Goal: Information Seeking & Learning: Learn about a topic

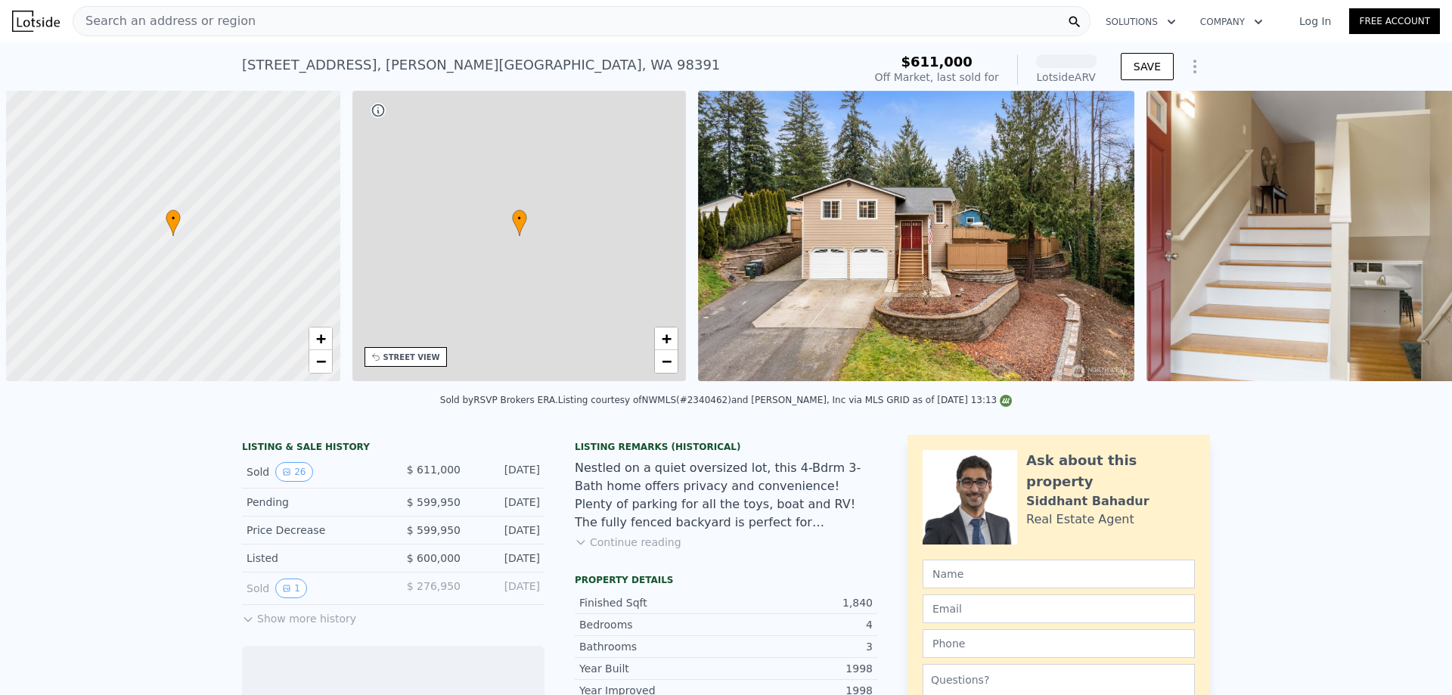
scroll to position [0, 6]
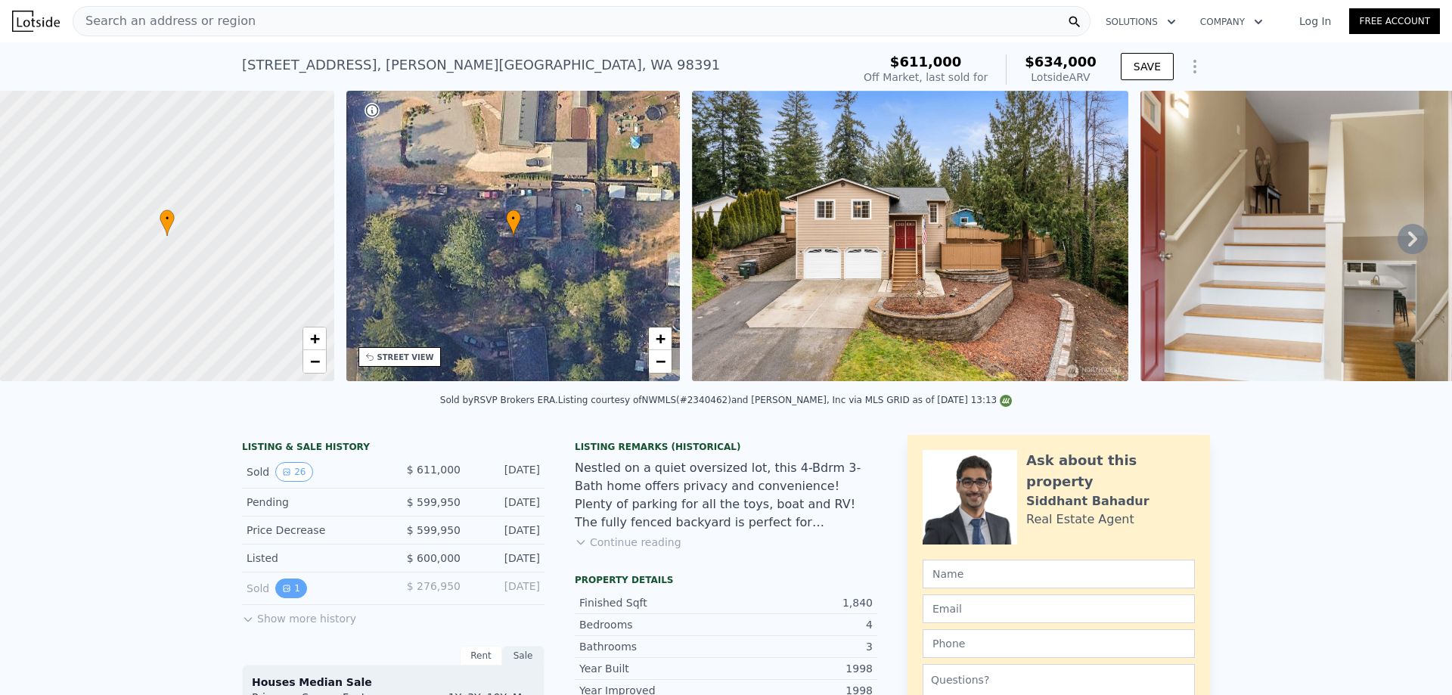
click at [287, 598] on button "1" at bounding box center [291, 589] width 32 height 20
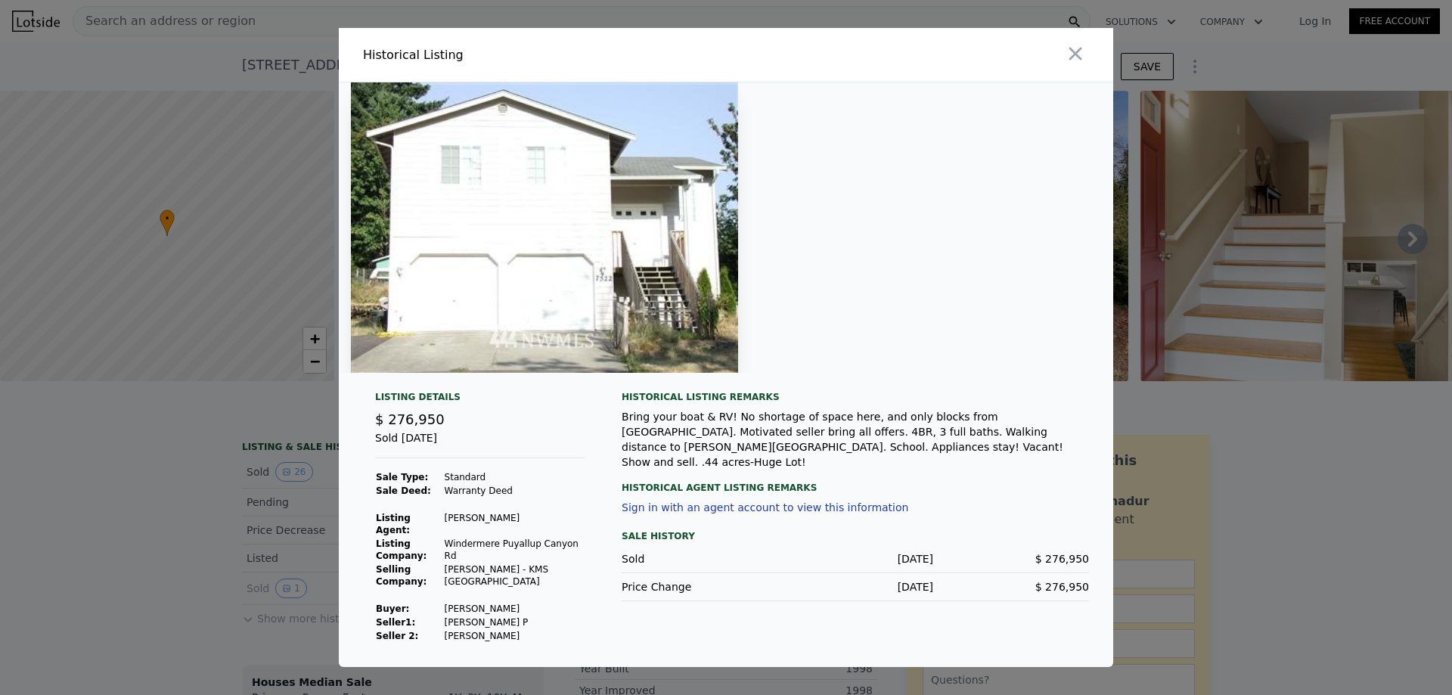
click at [1092, 60] on div at bounding box center [922, 55] width 381 height 54
click at [1082, 60] on icon "button" at bounding box center [1075, 53] width 21 height 21
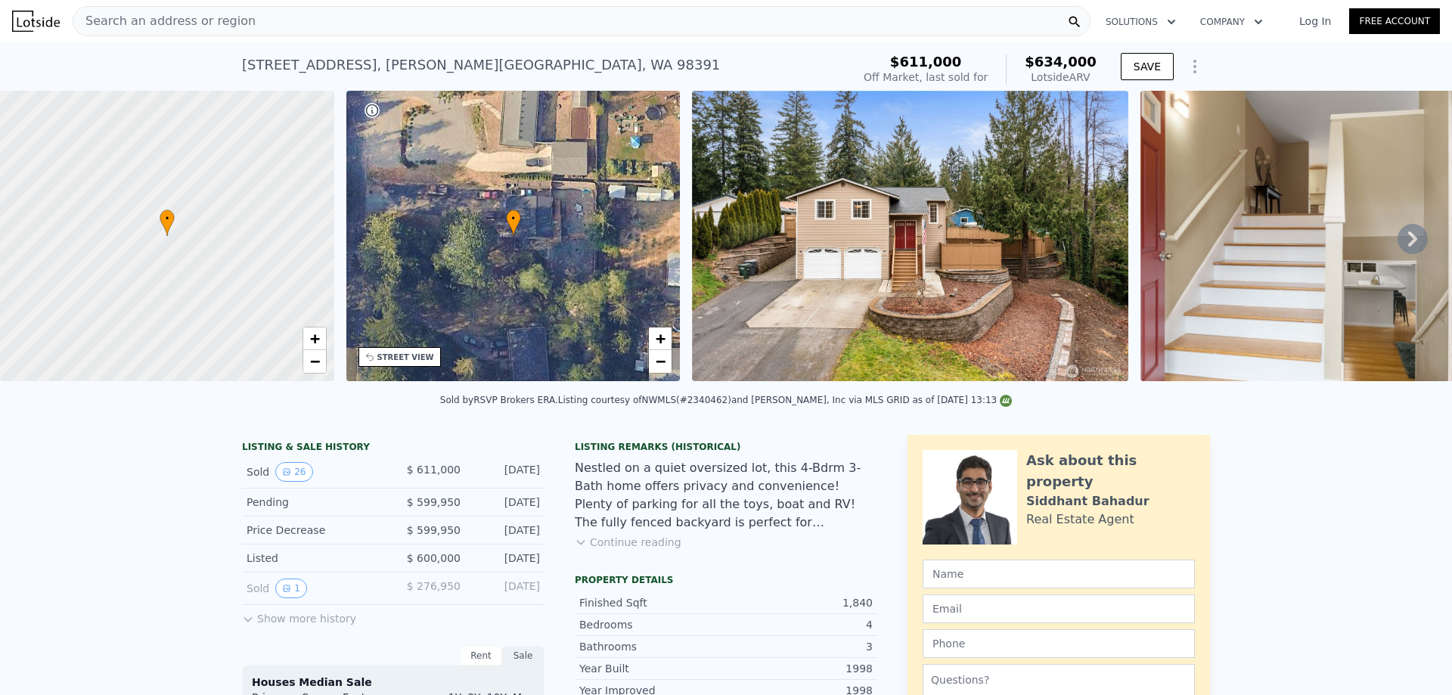
click at [310, 626] on button "Show more history" at bounding box center [299, 615] width 114 height 21
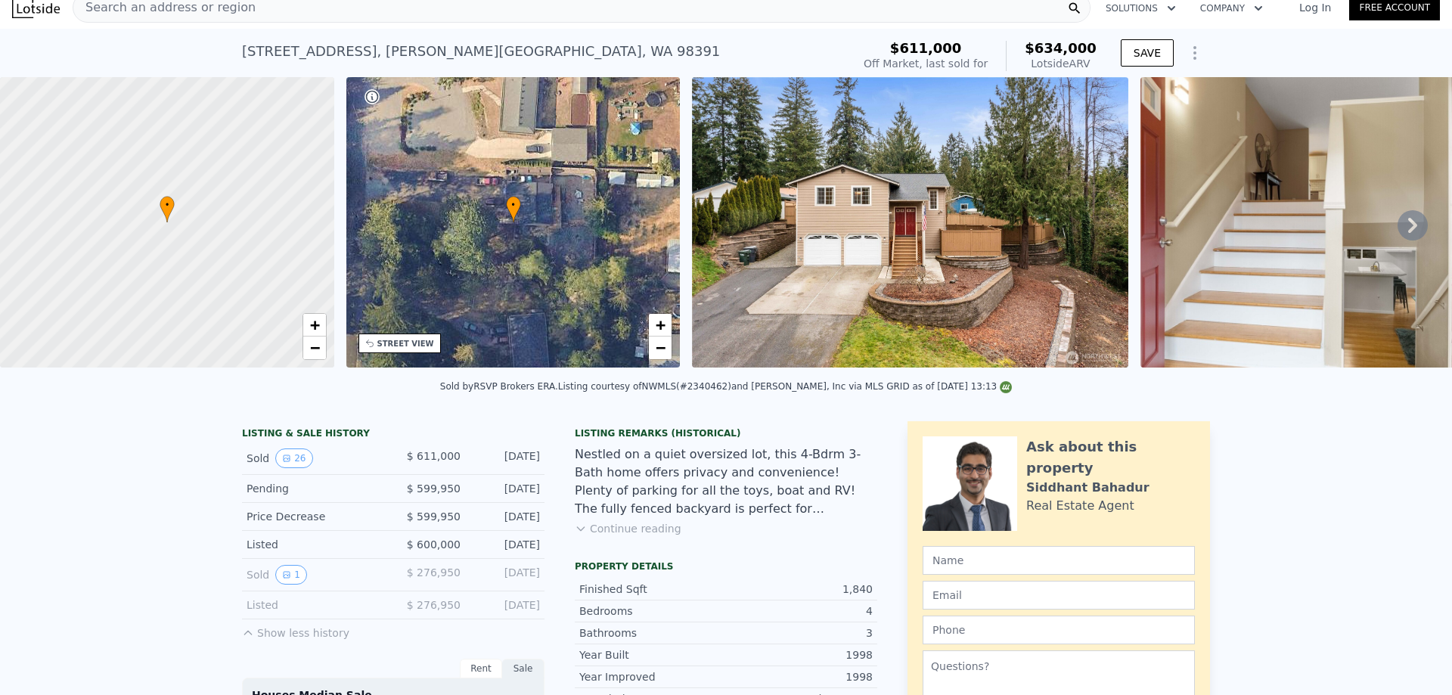
scroll to position [0, 0]
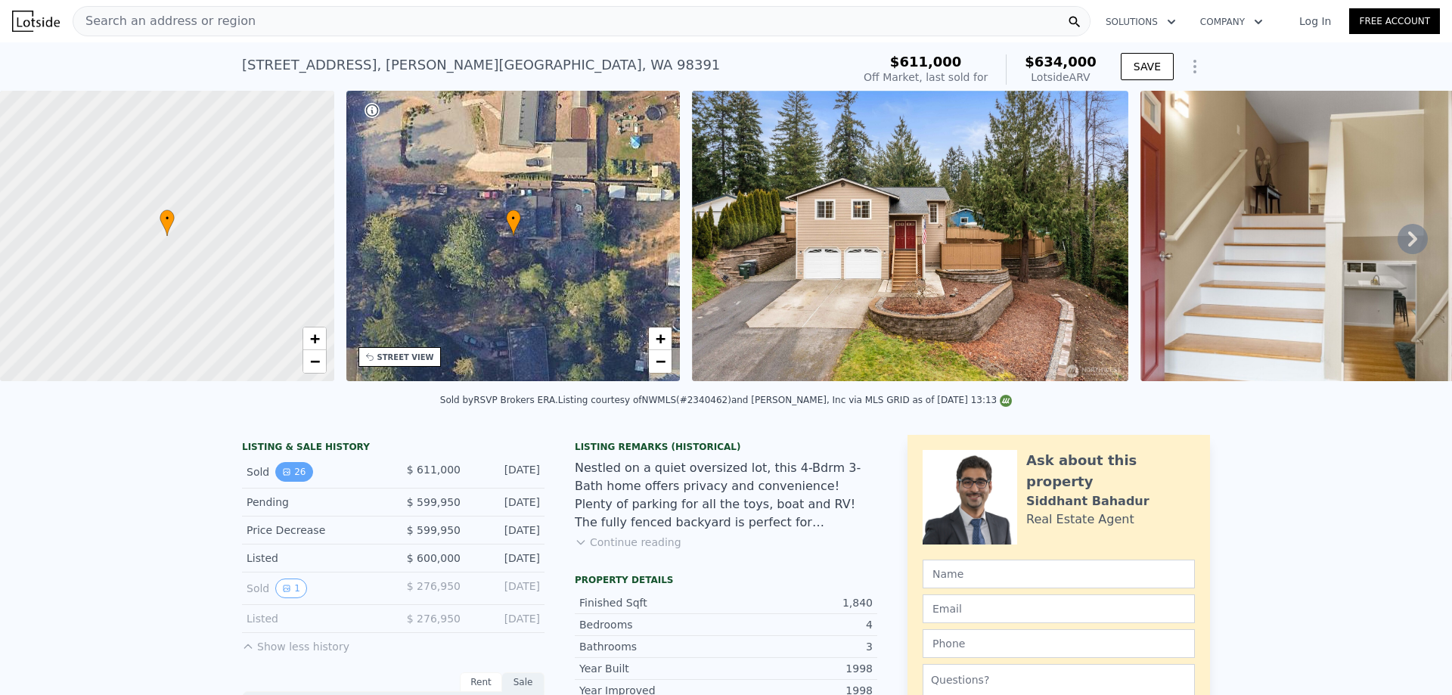
click at [292, 482] on button "26" at bounding box center [293, 472] width 37 height 20
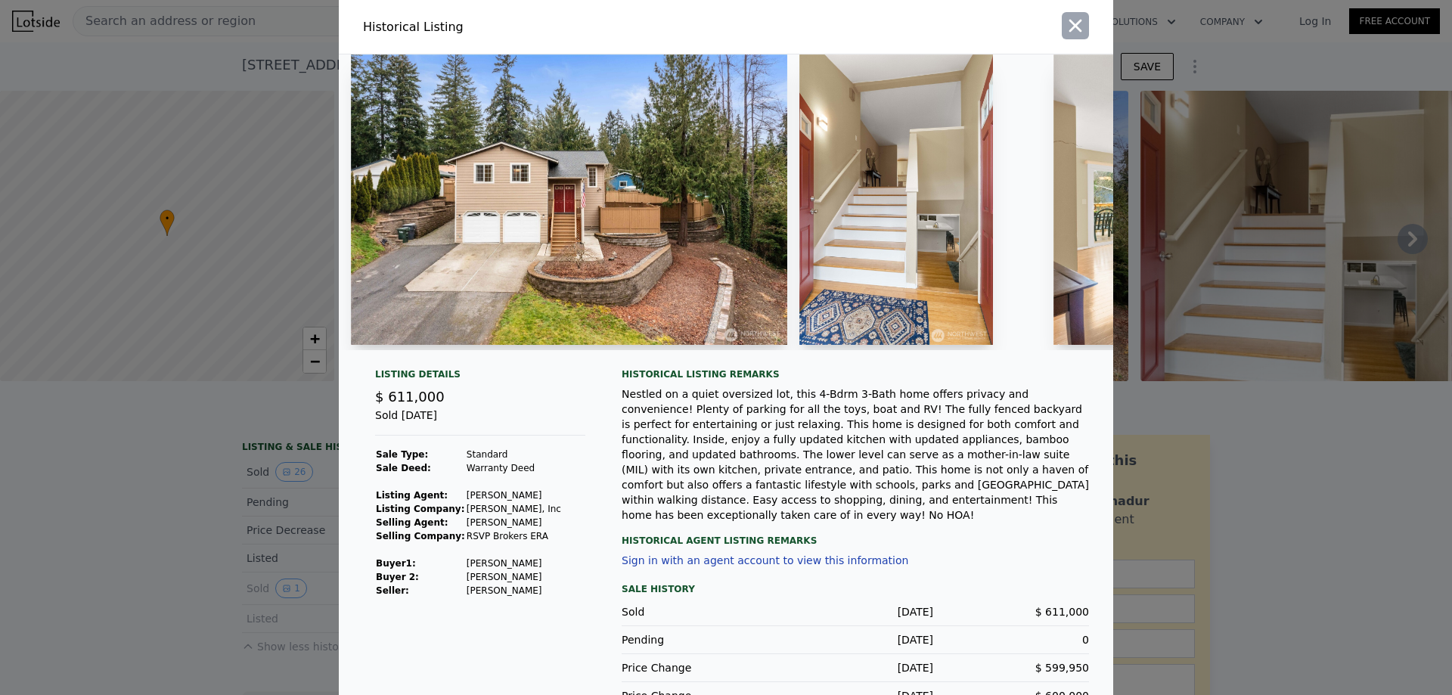
click at [1081, 26] on button "button" at bounding box center [1075, 25] width 27 height 27
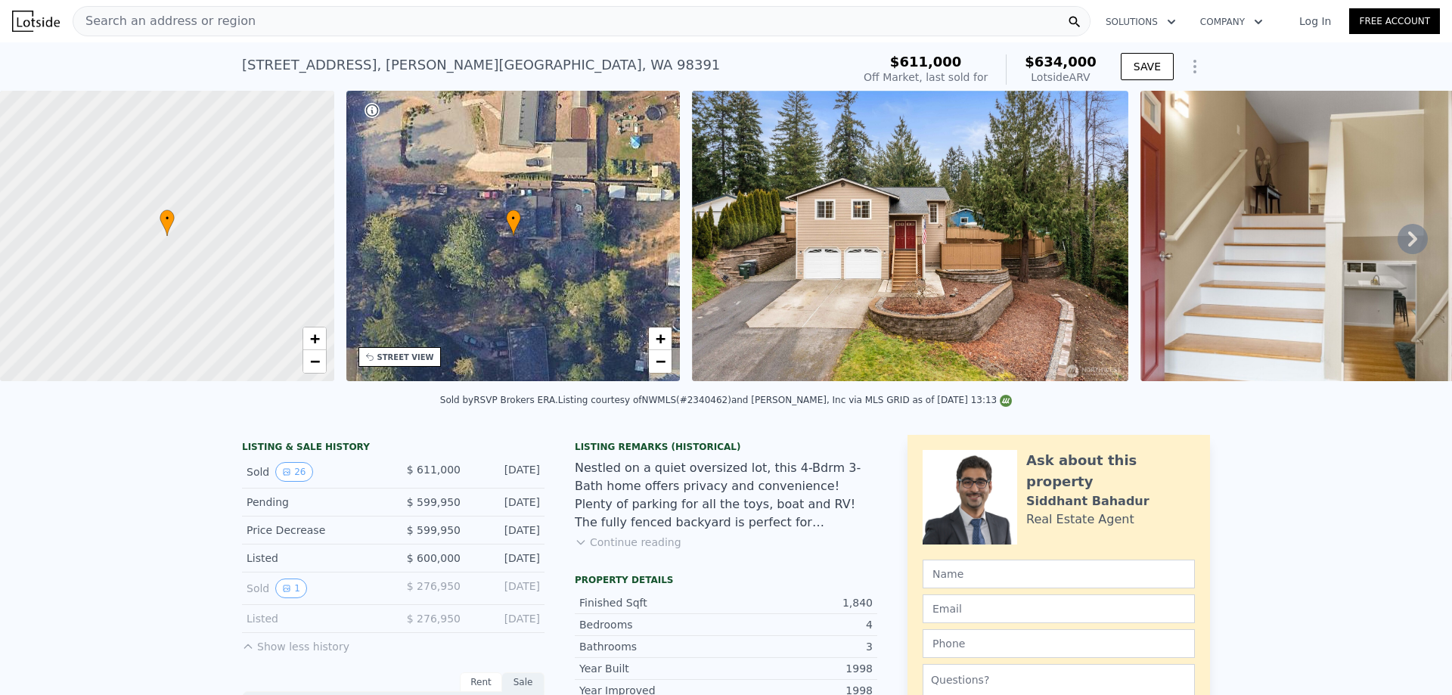
click at [1310, 253] on img at bounding box center [1308, 236] width 334 height 290
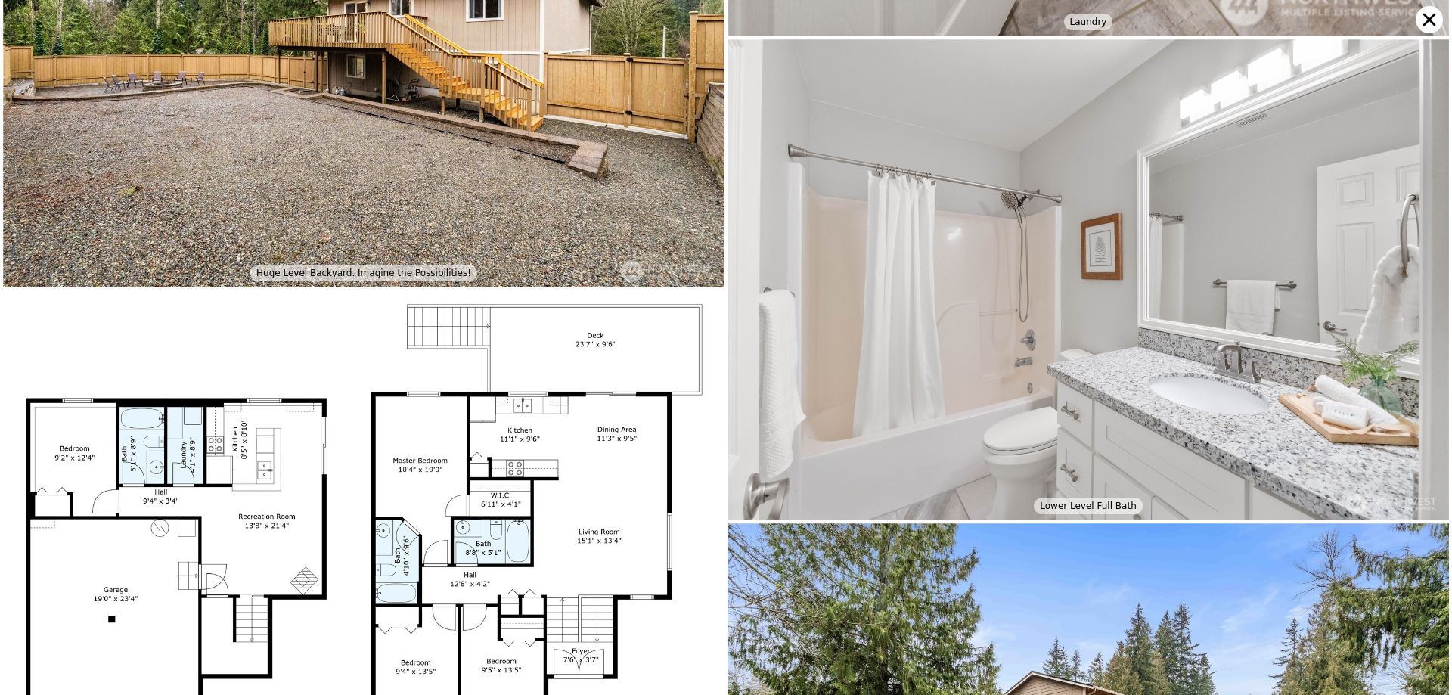
scroll to position [4335, 0]
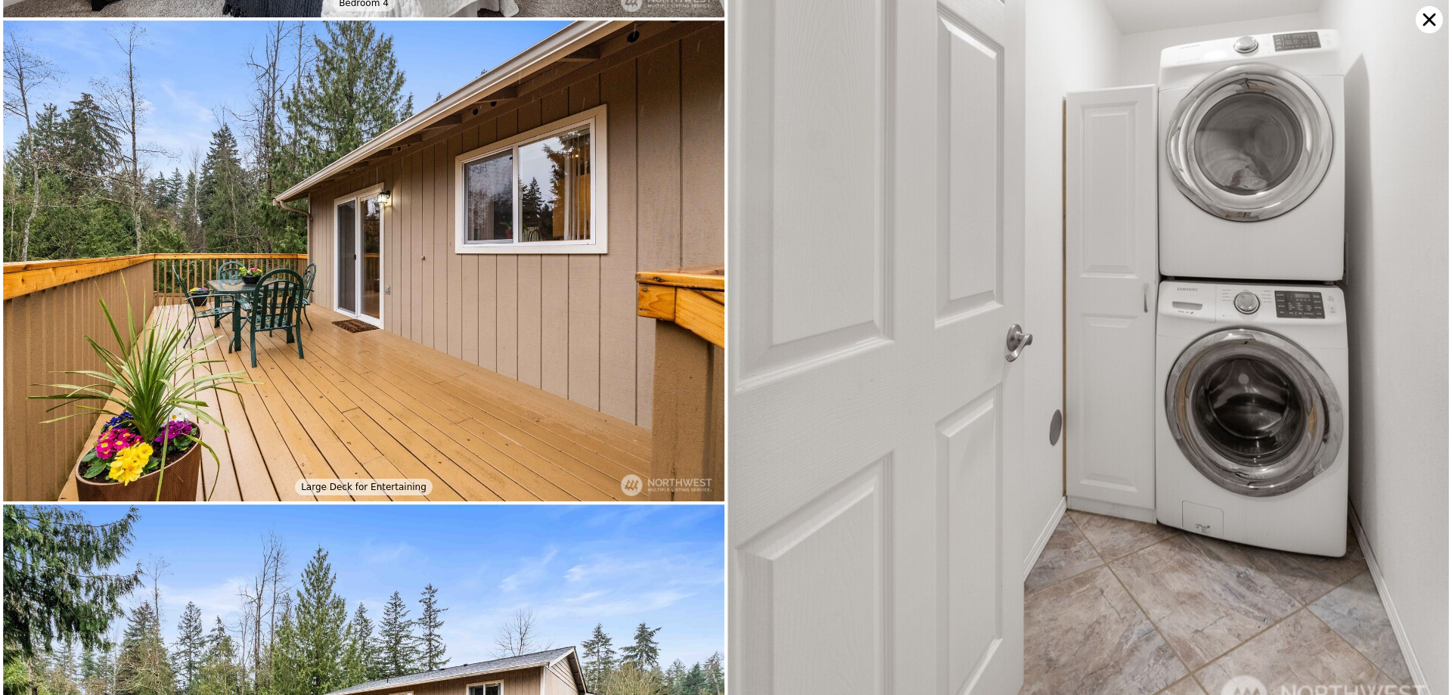
click at [1432, 28] on icon at bounding box center [1429, 19] width 27 height 27
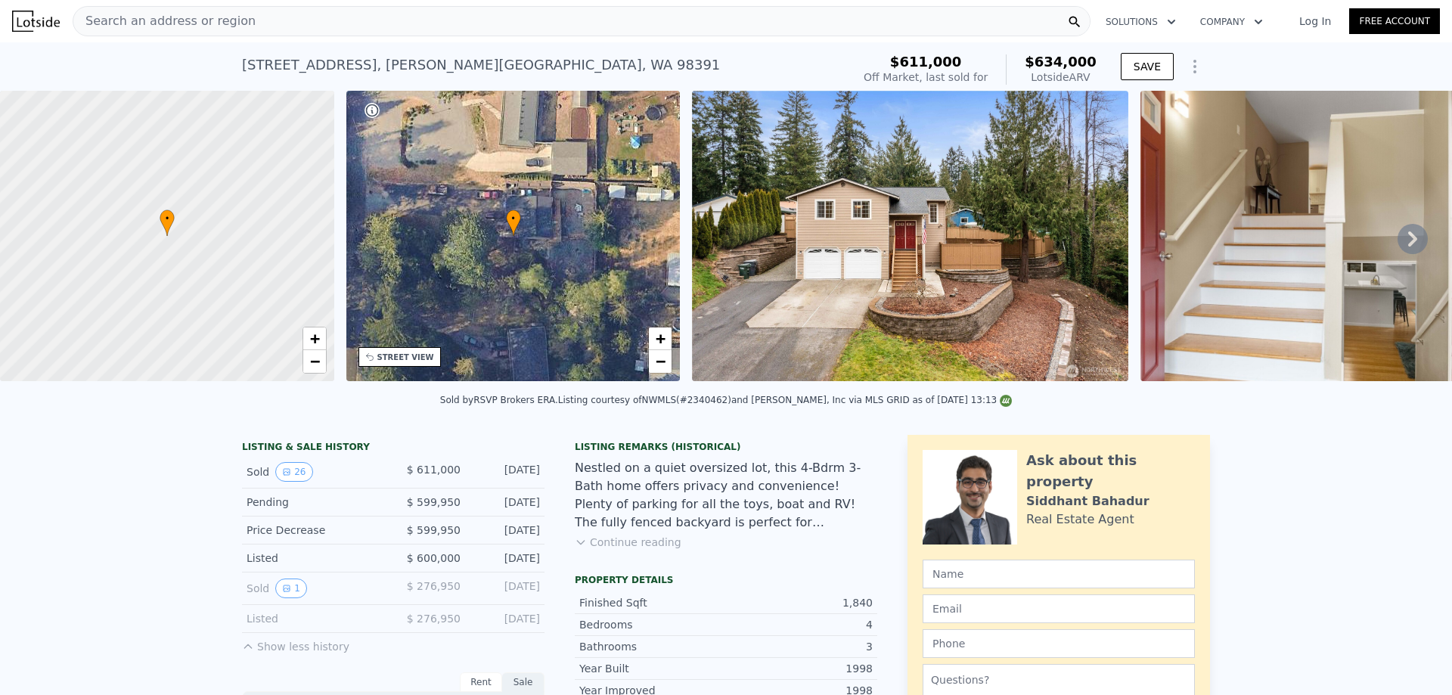
click at [645, 562] on div "Listing Remarks (Historical) Nestled on a quiet oversized lot, this 4-Bdrm 3-Ba…" at bounding box center [726, 504] width 303 height 127
click at [645, 550] on button "Continue reading" at bounding box center [628, 542] width 107 height 15
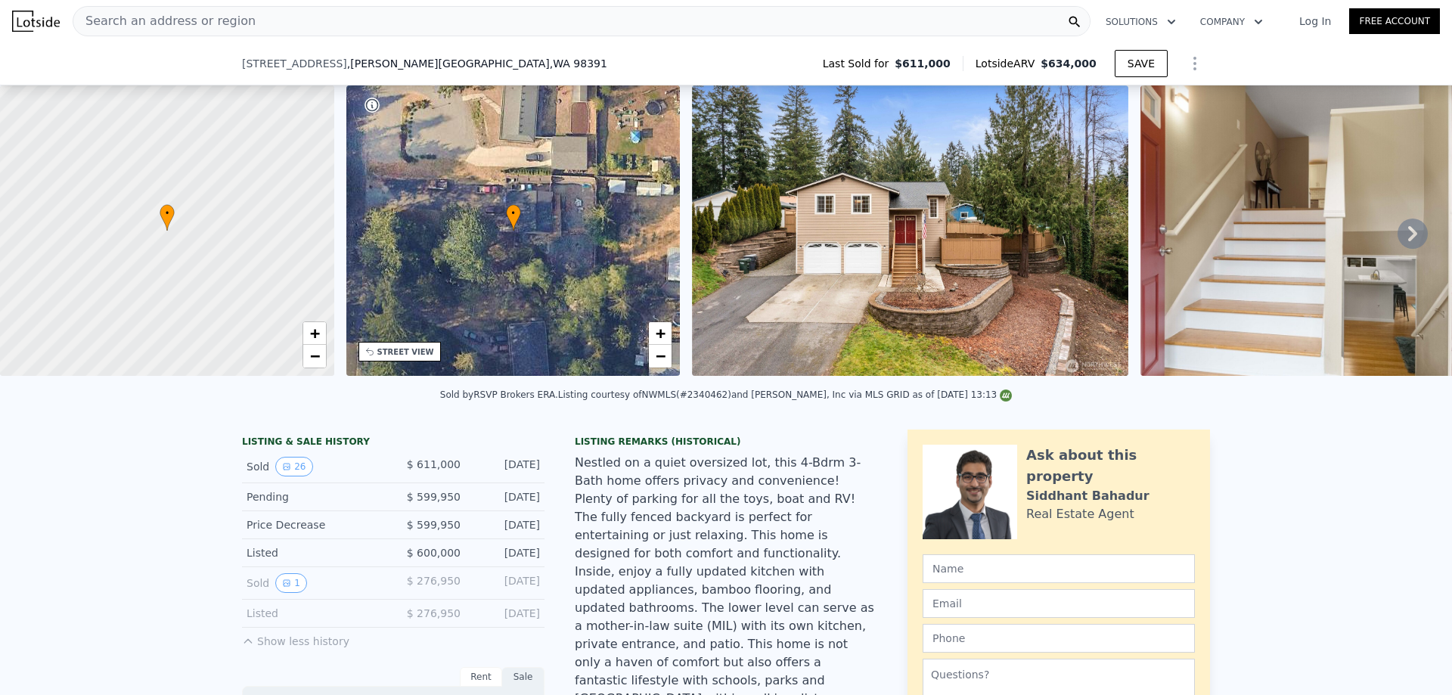
scroll to position [247, 0]
